Goal: Task Accomplishment & Management: Manage account settings

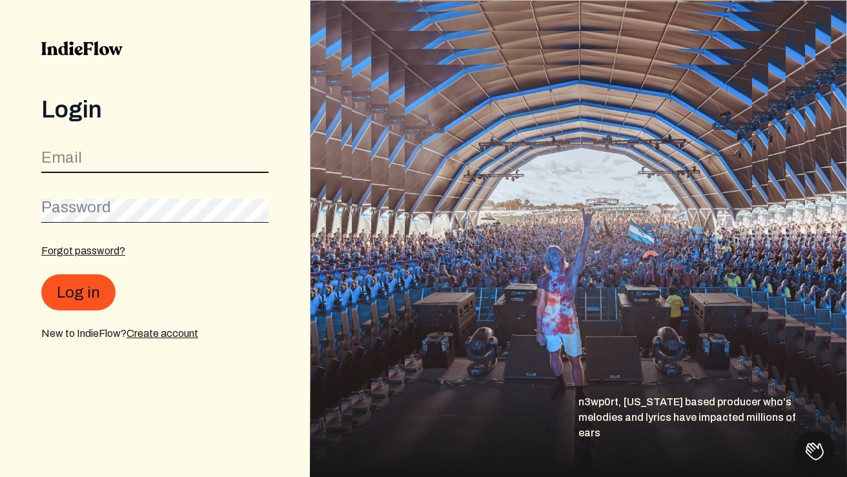
type input "[EMAIL_ADDRESS][DOMAIN_NAME]"
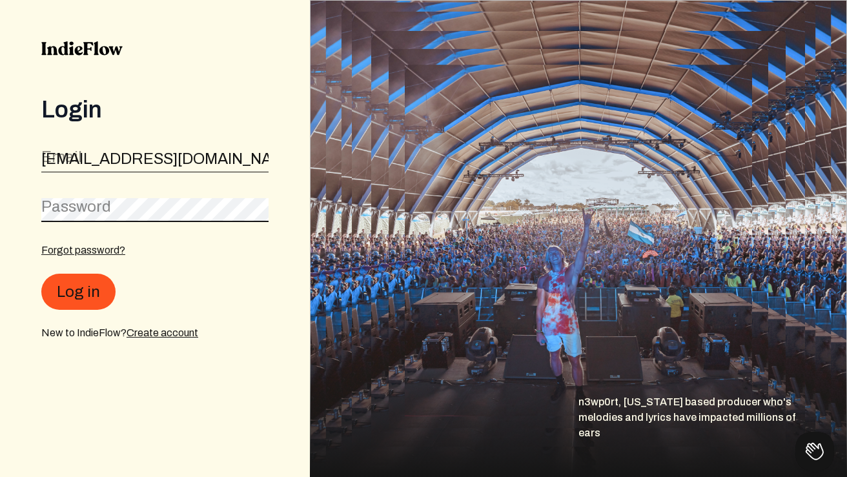
click at [77, 292] on button "Log in" at bounding box center [78, 292] width 74 height 36
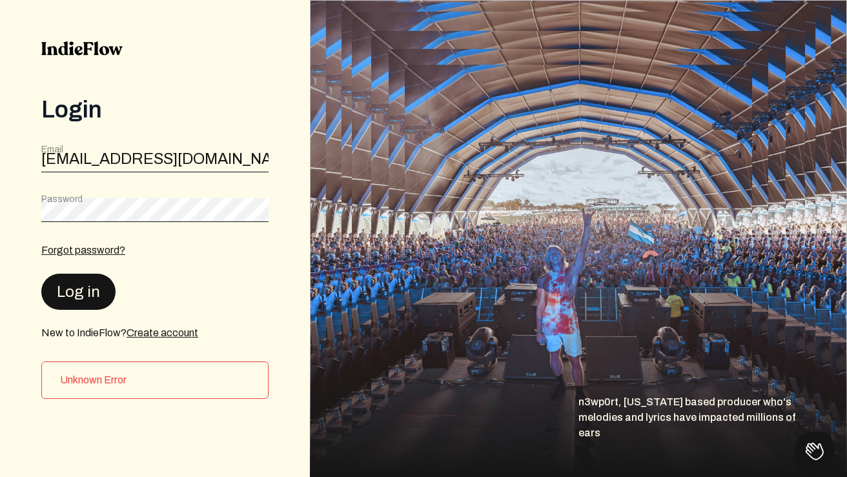
click at [63, 288] on button "Log in" at bounding box center [78, 292] width 74 height 36
click at [83, 290] on button "Log in" at bounding box center [78, 292] width 74 height 36
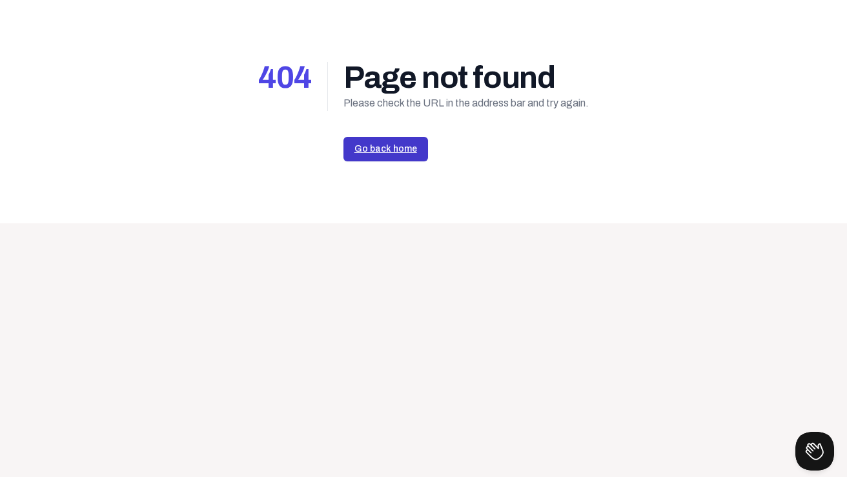
click at [413, 152] on link "Go back home" at bounding box center [385, 149] width 85 height 25
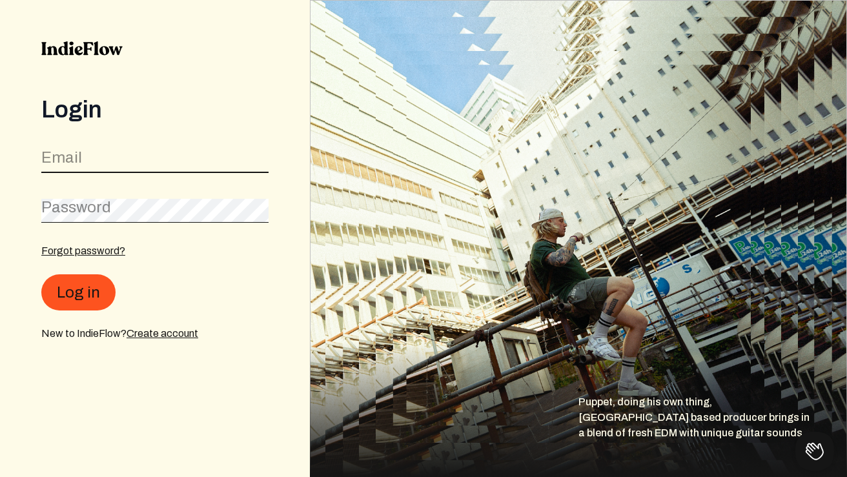
type input "[EMAIL_ADDRESS][DOMAIN_NAME]"
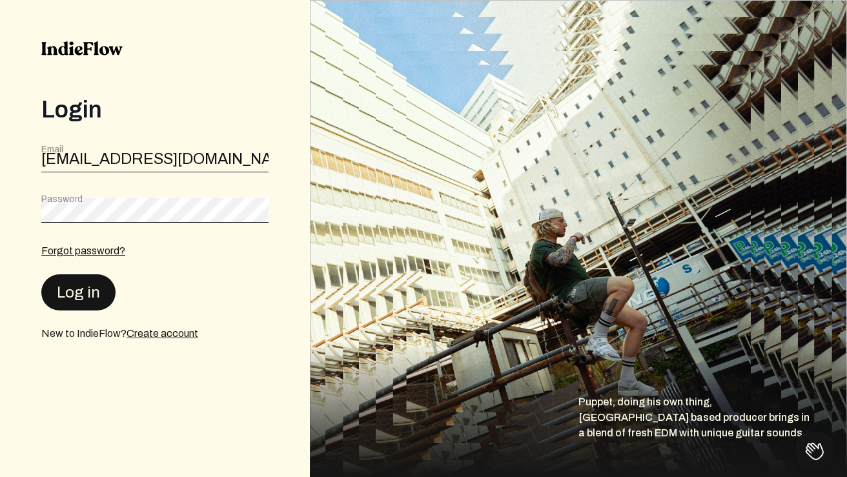
click at [82, 300] on button "Log in" at bounding box center [78, 292] width 74 height 36
